Goal: Information Seeking & Learning: Find specific page/section

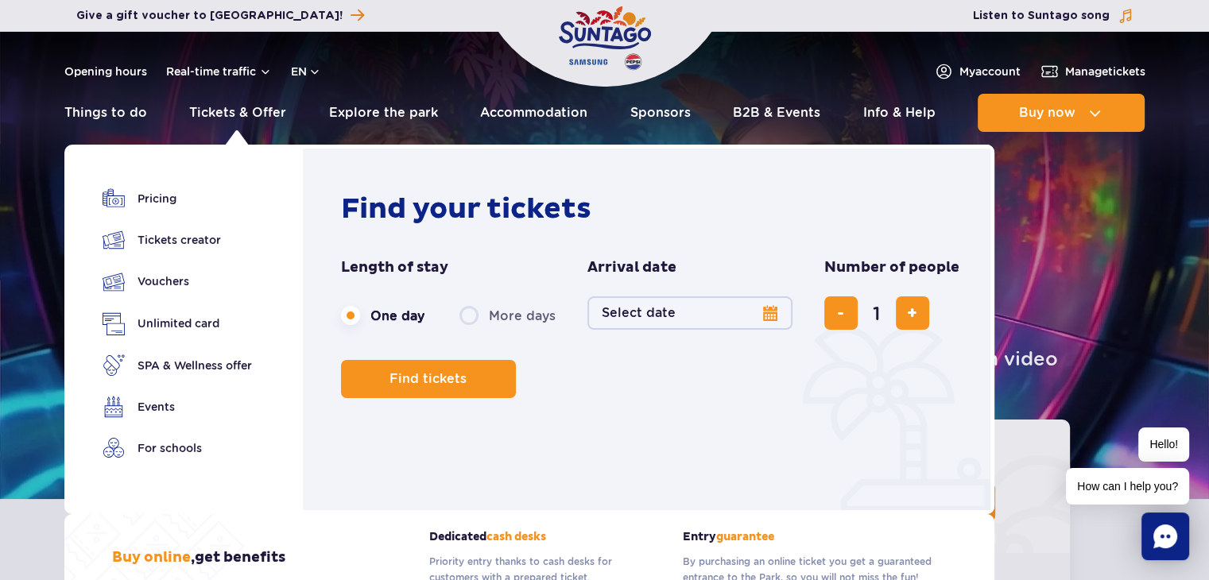
click at [266, 110] on link "Tickets & Offer" at bounding box center [237, 113] width 97 height 38
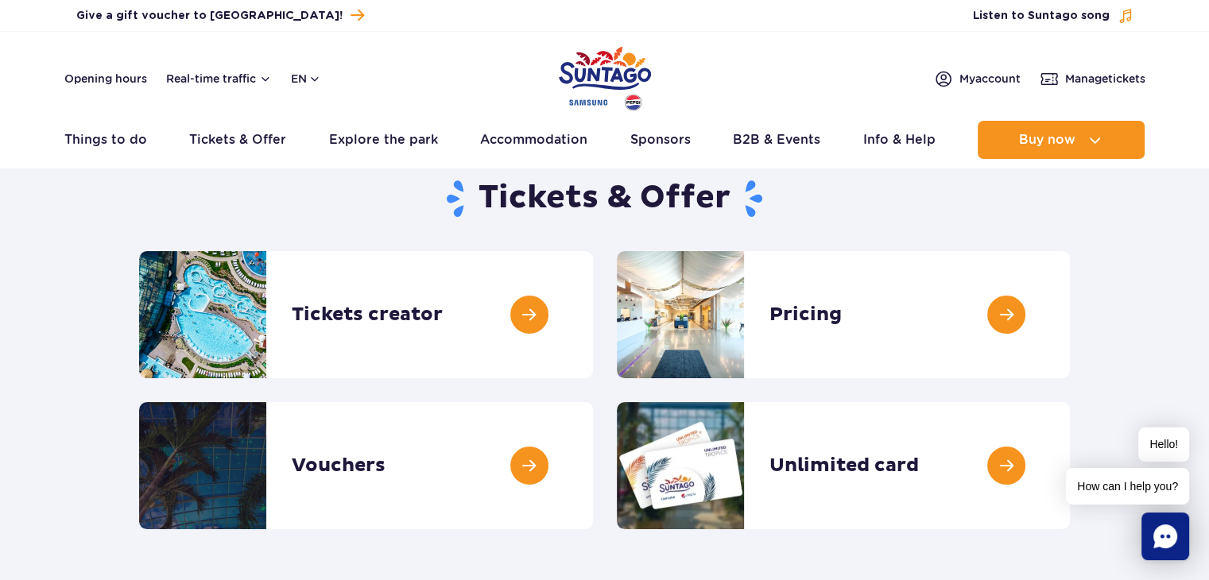
scroll to position [79, 0]
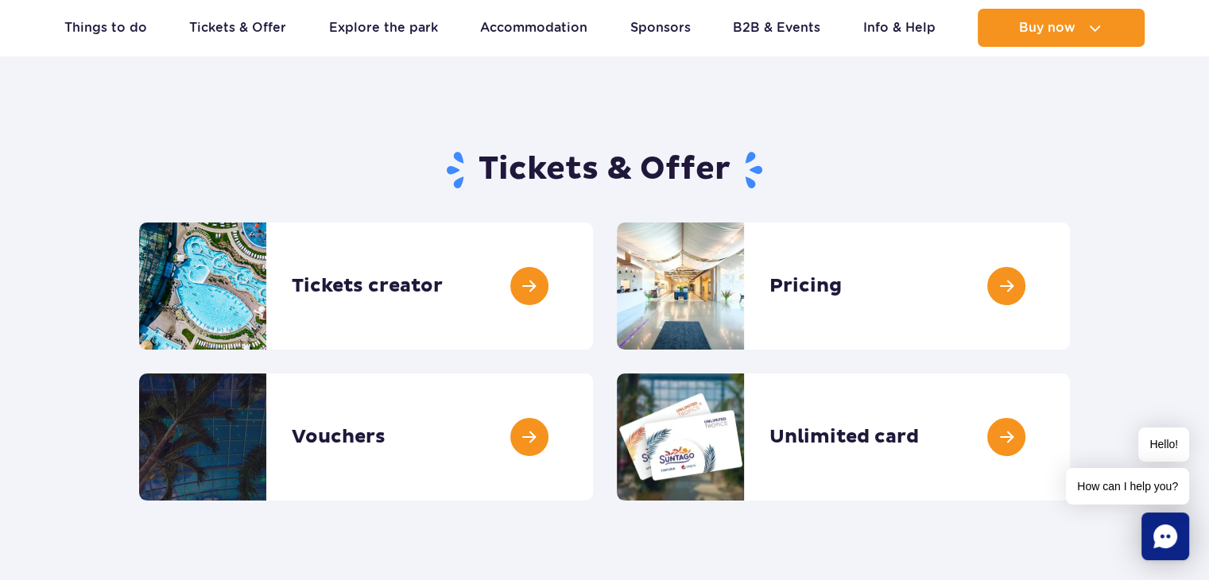
click at [1070, 251] on link at bounding box center [1070, 286] width 0 height 127
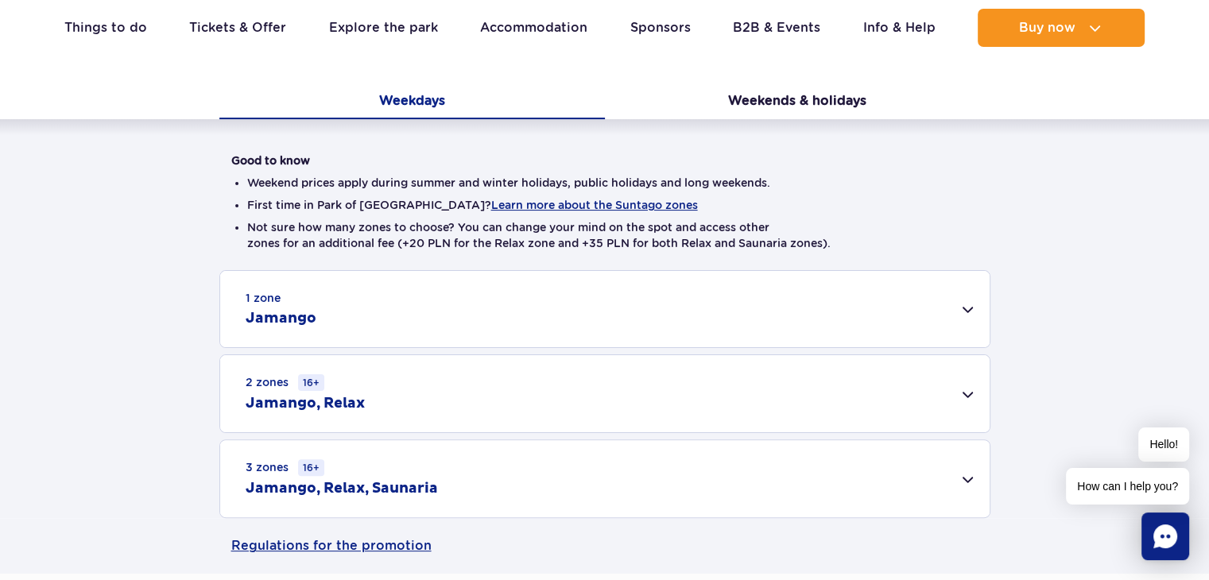
scroll to position [397, 0]
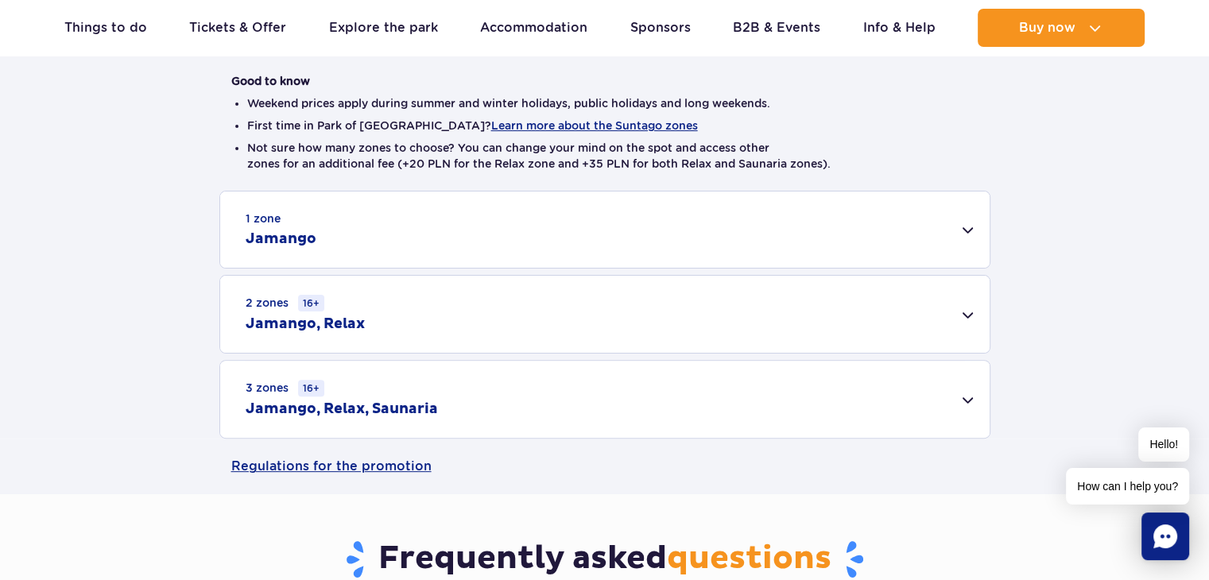
click at [417, 408] on h2 "Jamango, Relax, Saunaria" at bounding box center [342, 409] width 192 height 19
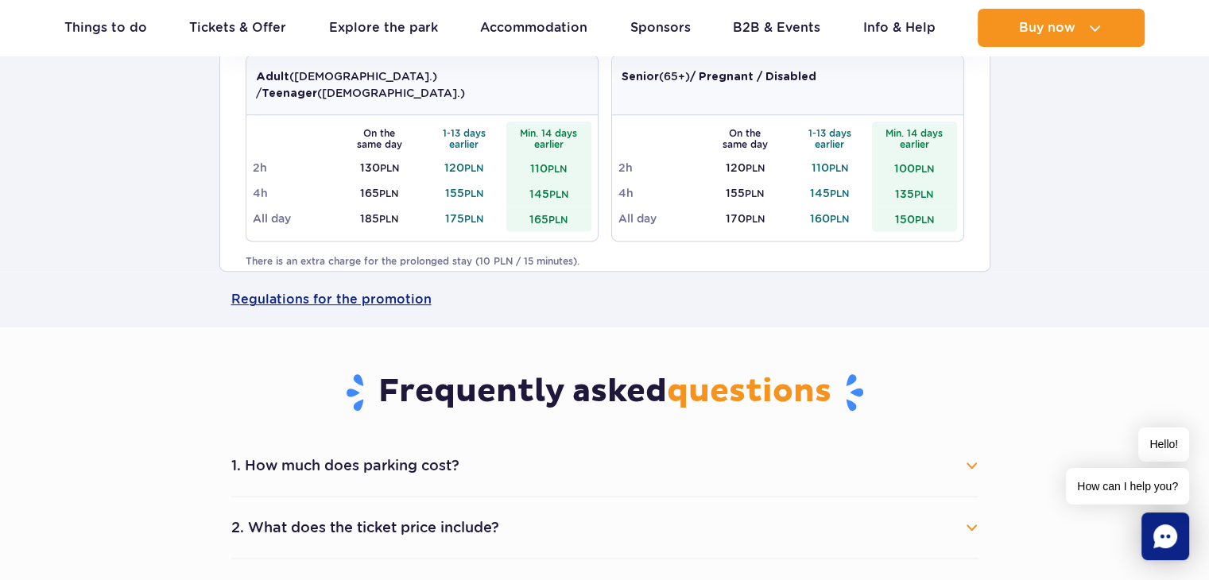
scroll to position [874, 0]
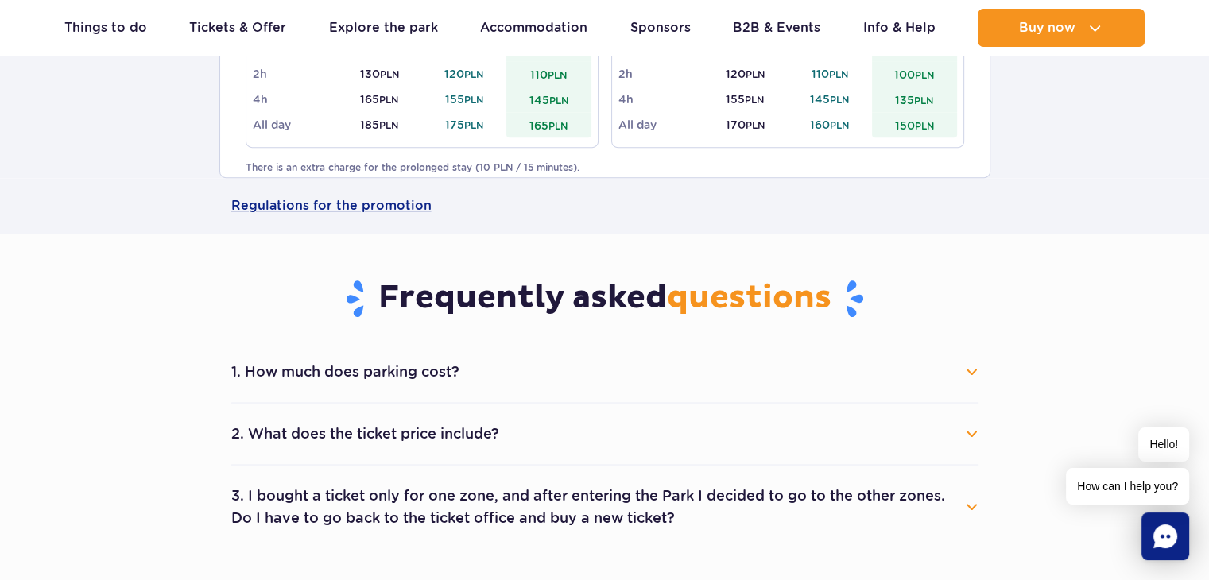
click at [322, 373] on button "1. How much does parking cost?" at bounding box center [604, 372] width 747 height 35
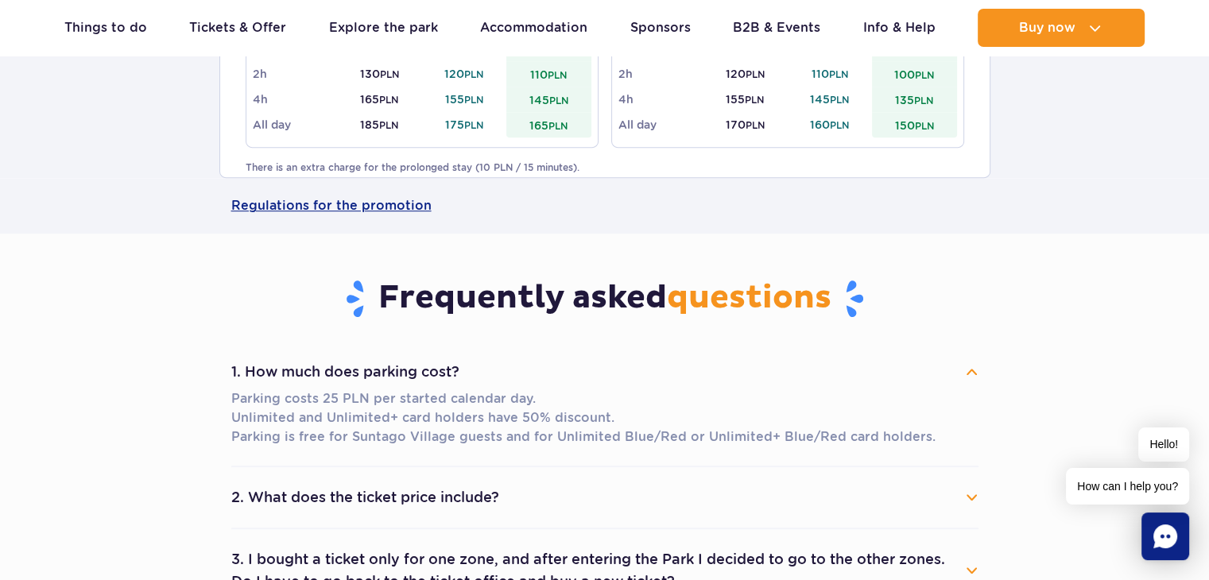
scroll to position [954, 0]
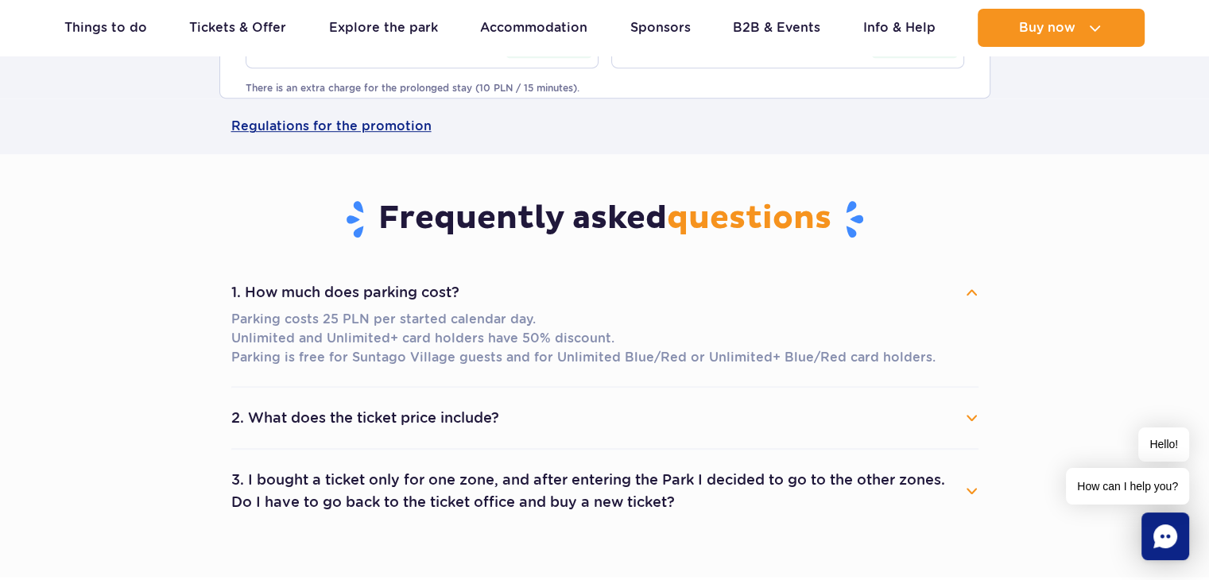
click at [392, 419] on button "2. What does the ticket price include?" at bounding box center [604, 418] width 747 height 35
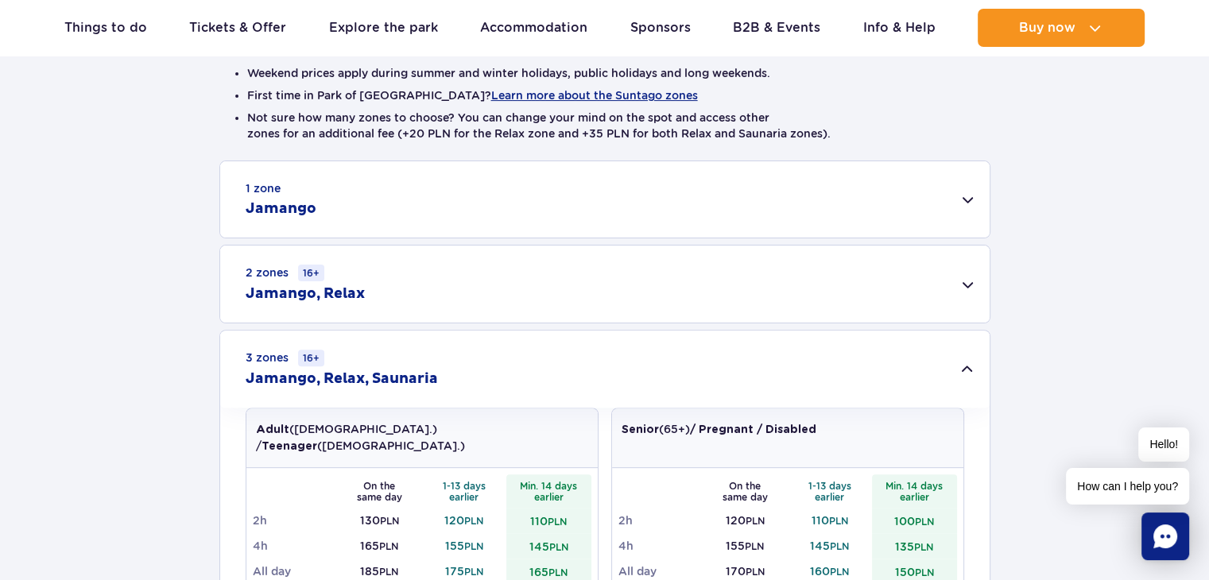
scroll to position [397, 0]
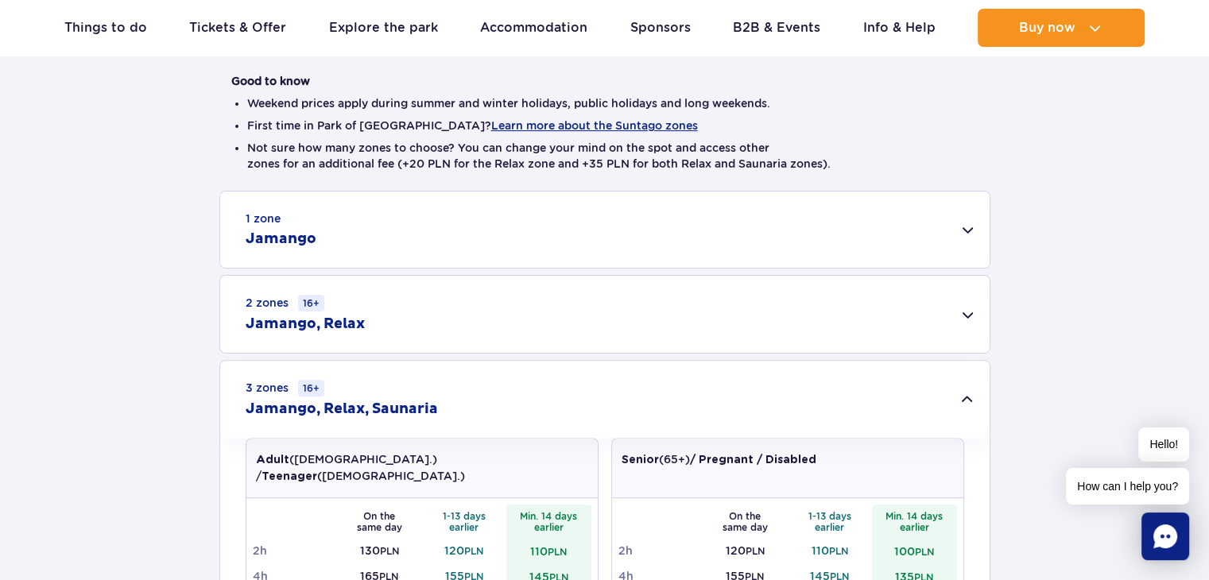
click at [428, 243] on div "1 zone Jamango" at bounding box center [605, 230] width 770 height 76
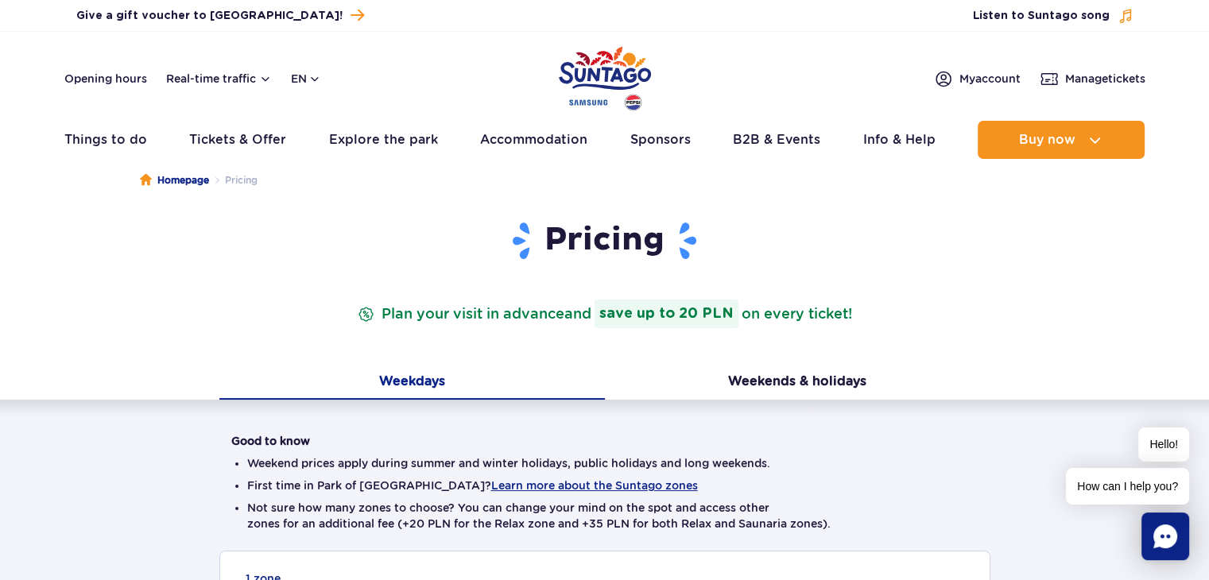
scroll to position [0, 0]
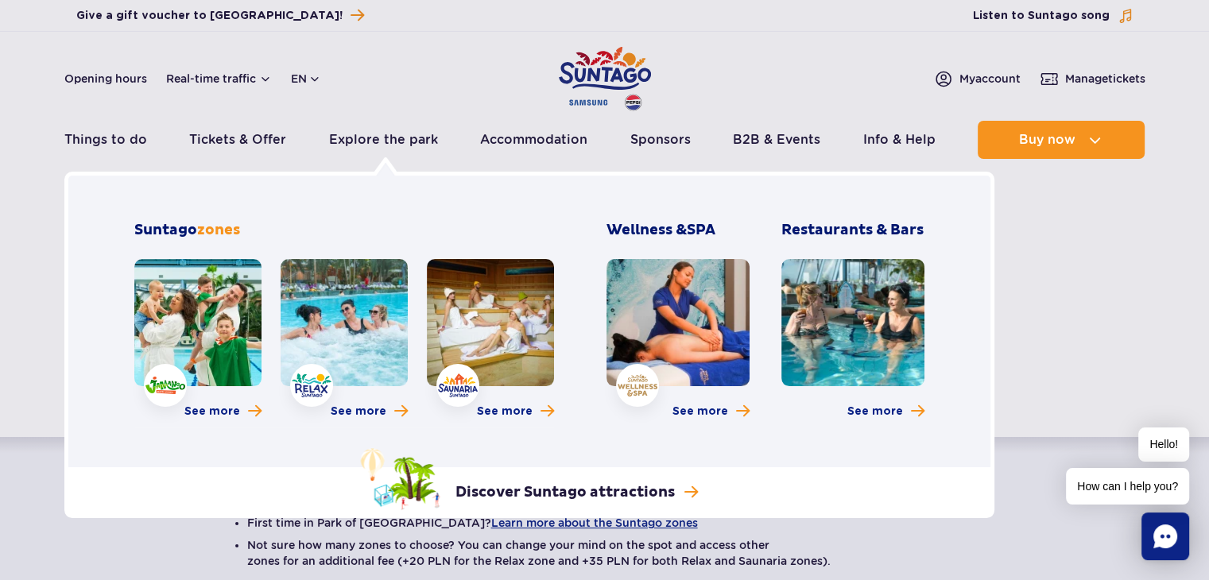
click at [235, 285] on link at bounding box center [197, 322] width 127 height 127
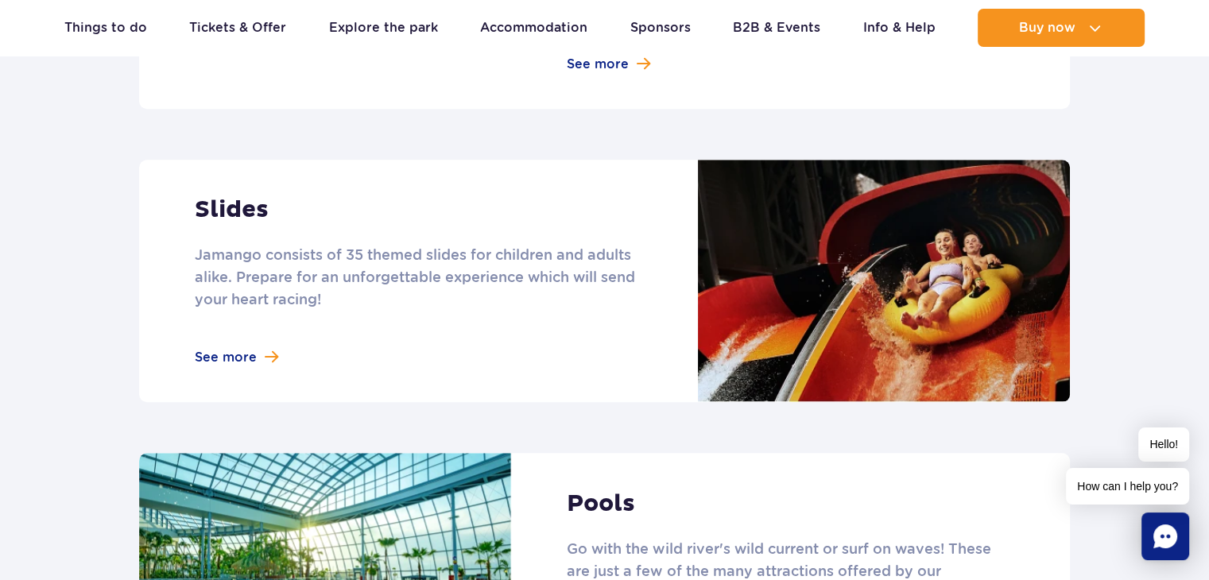
scroll to position [1431, 0]
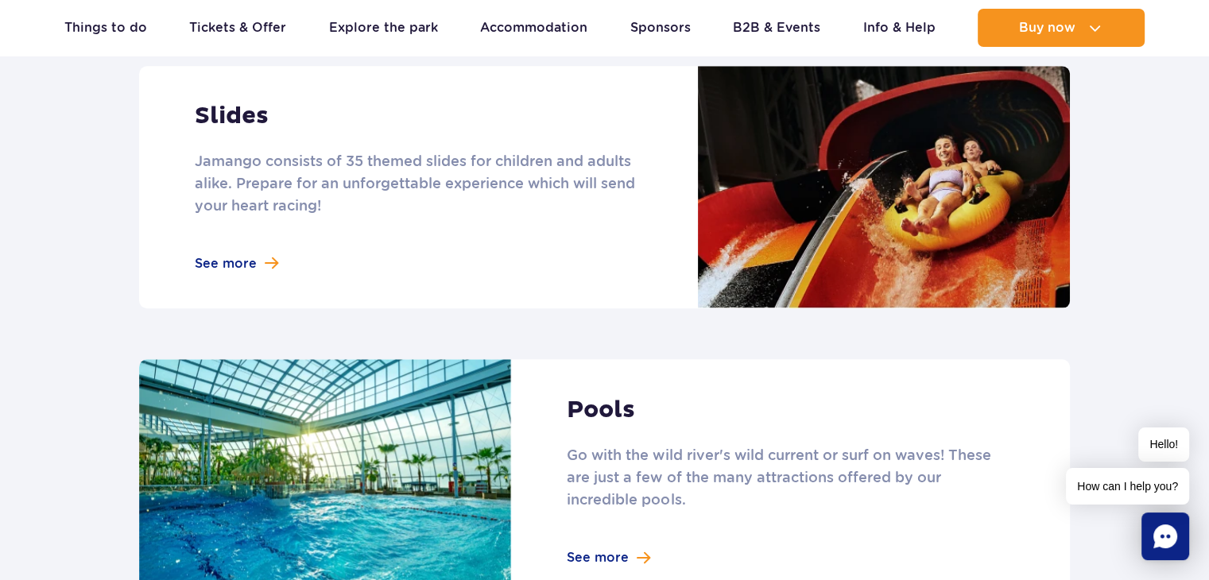
click at [235, 246] on link at bounding box center [604, 187] width 931 height 242
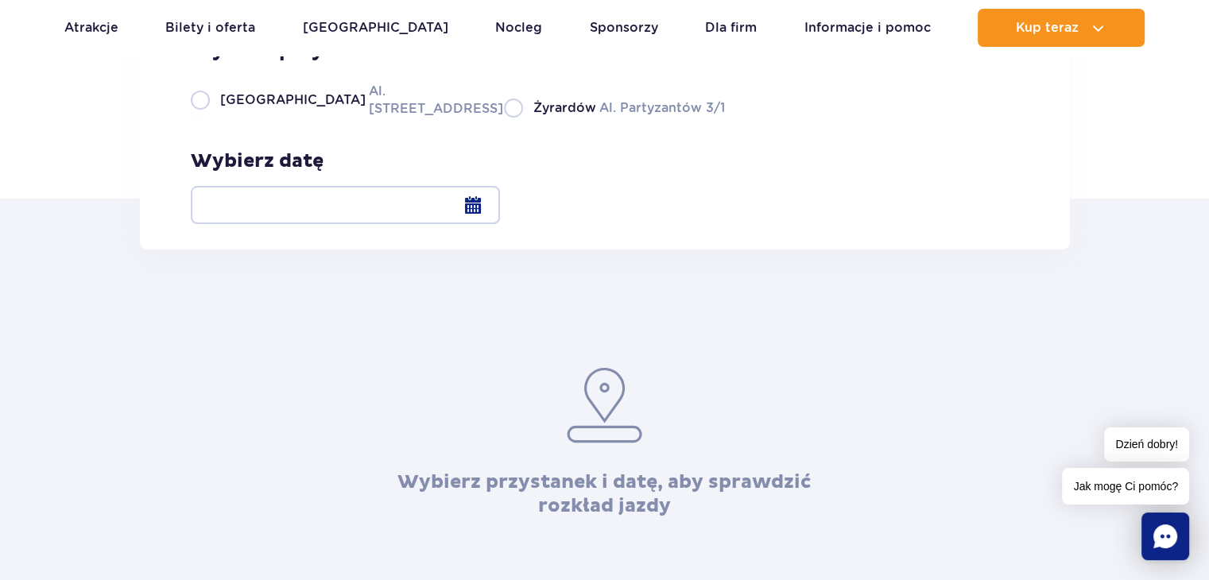
scroll to position [238, 0]
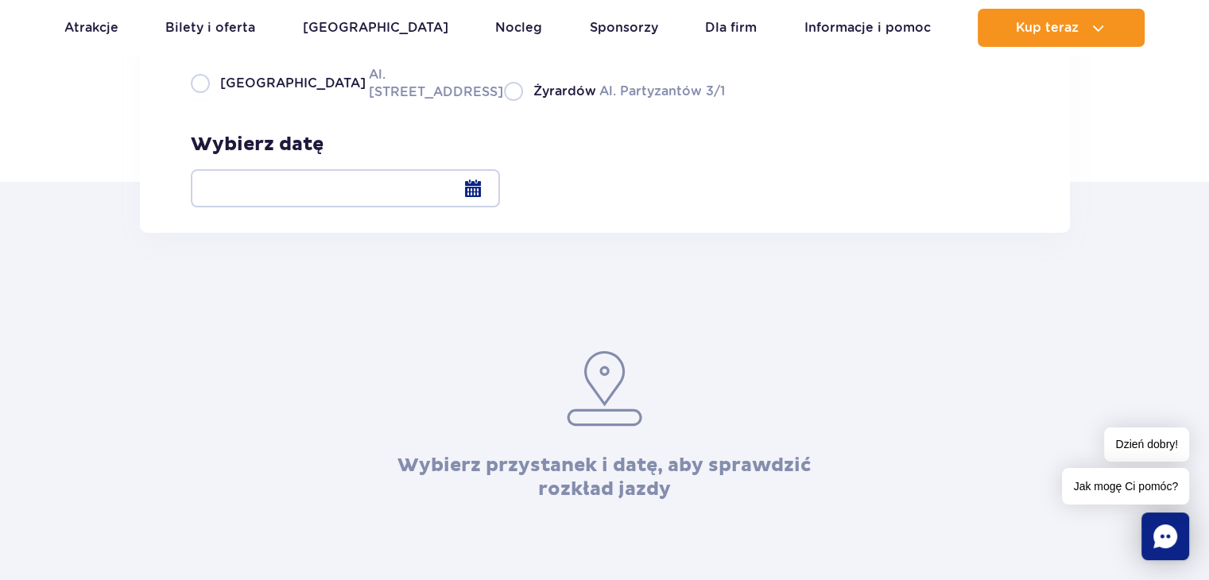
click at [315, 101] on label "Warszawa Al. Jerozolimskie 56" at bounding box center [338, 83] width 294 height 36
click at [208, 101] on input "Warszawa Al. Jerozolimskie 56" at bounding box center [199, 99] width 17 height 3
radio input "true"
click at [500, 188] on div at bounding box center [345, 188] width 309 height 38
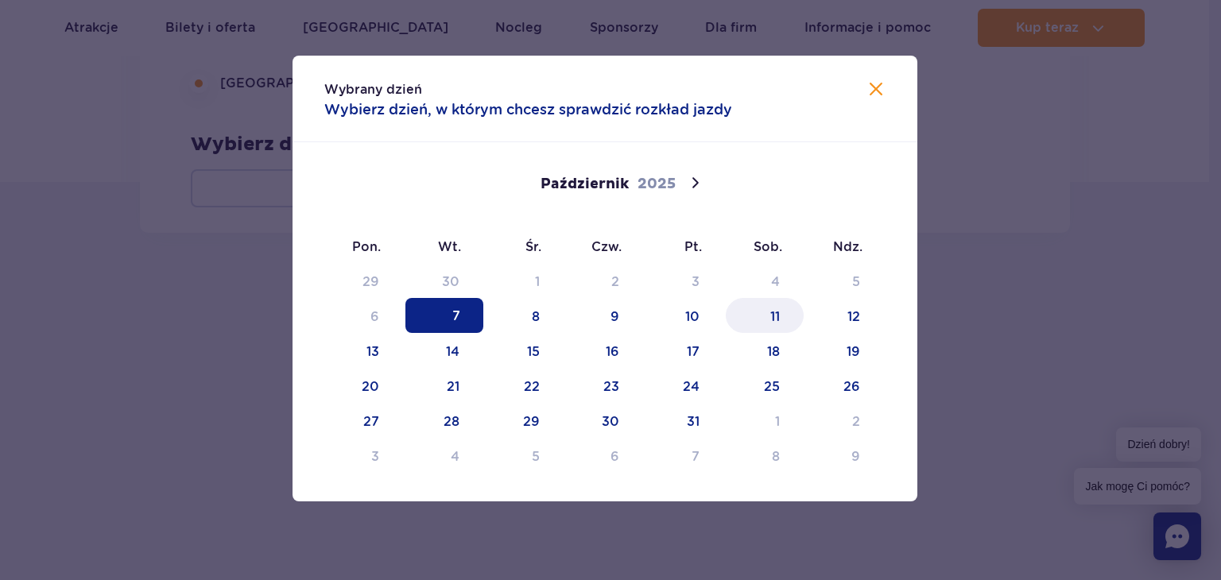
click at [777, 320] on span "11" at bounding box center [765, 315] width 78 height 35
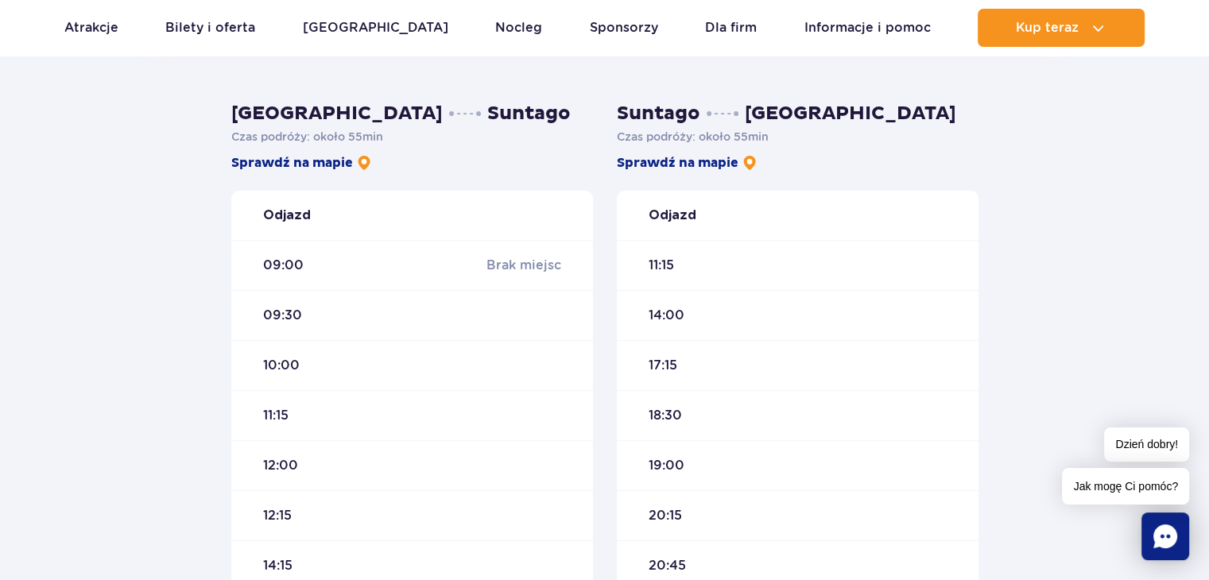
scroll to position [397, 0]
